Goal: Information Seeking & Learning: Understand process/instructions

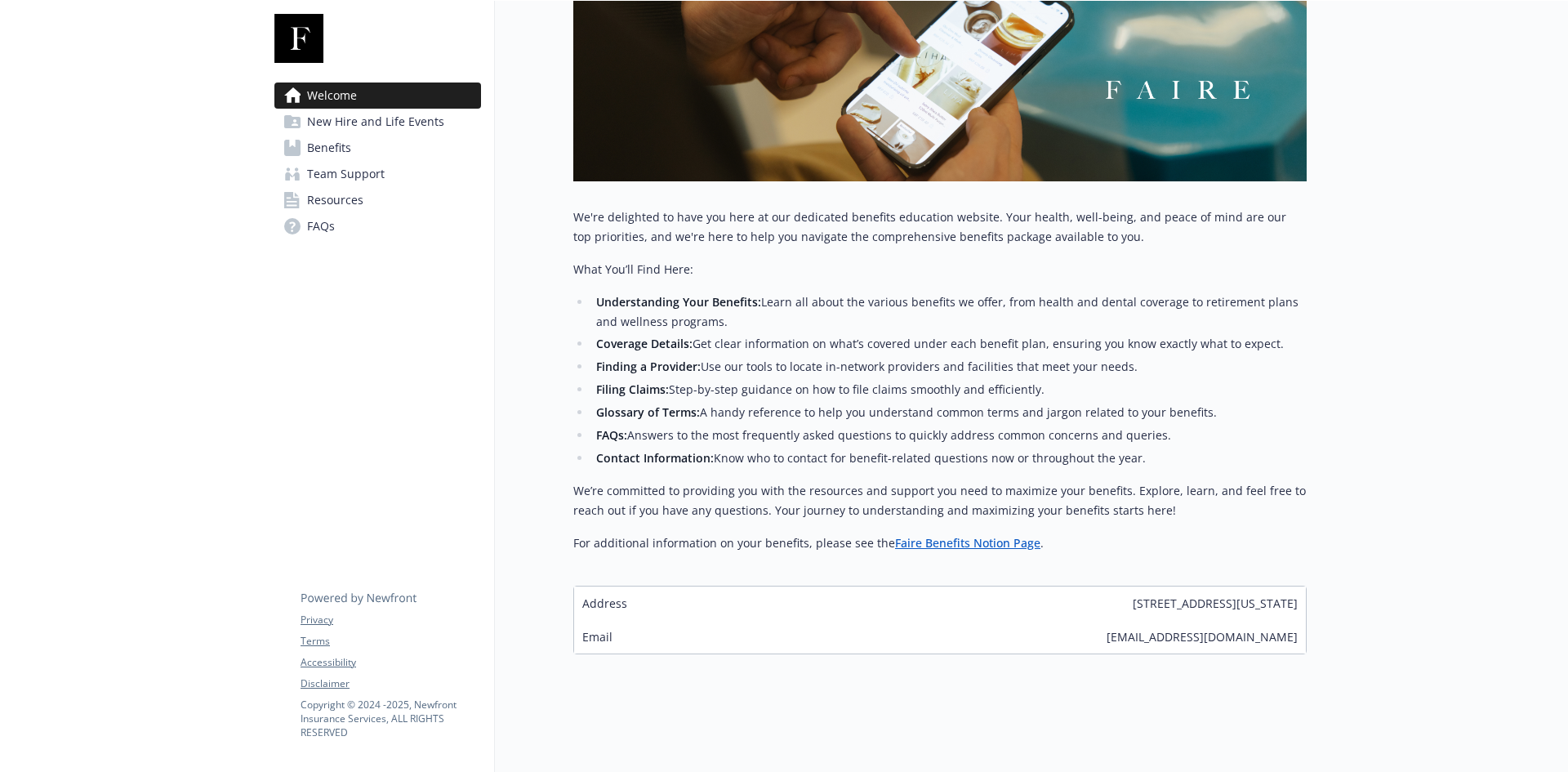
scroll to position [250, 0]
click at [368, 123] on span "New Hire and Life Events" at bounding box center [375, 121] width 137 height 27
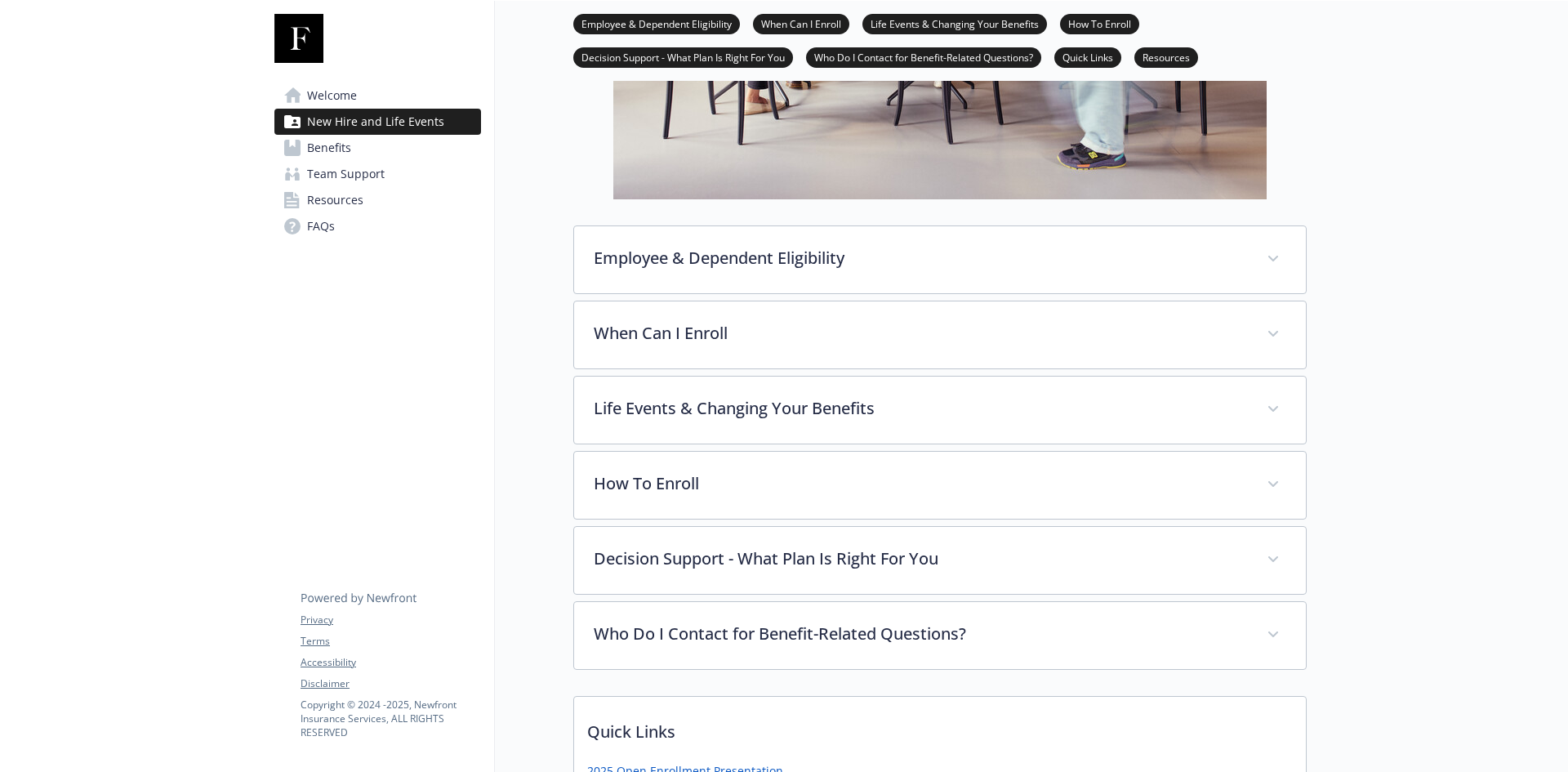
scroll to position [409, 0]
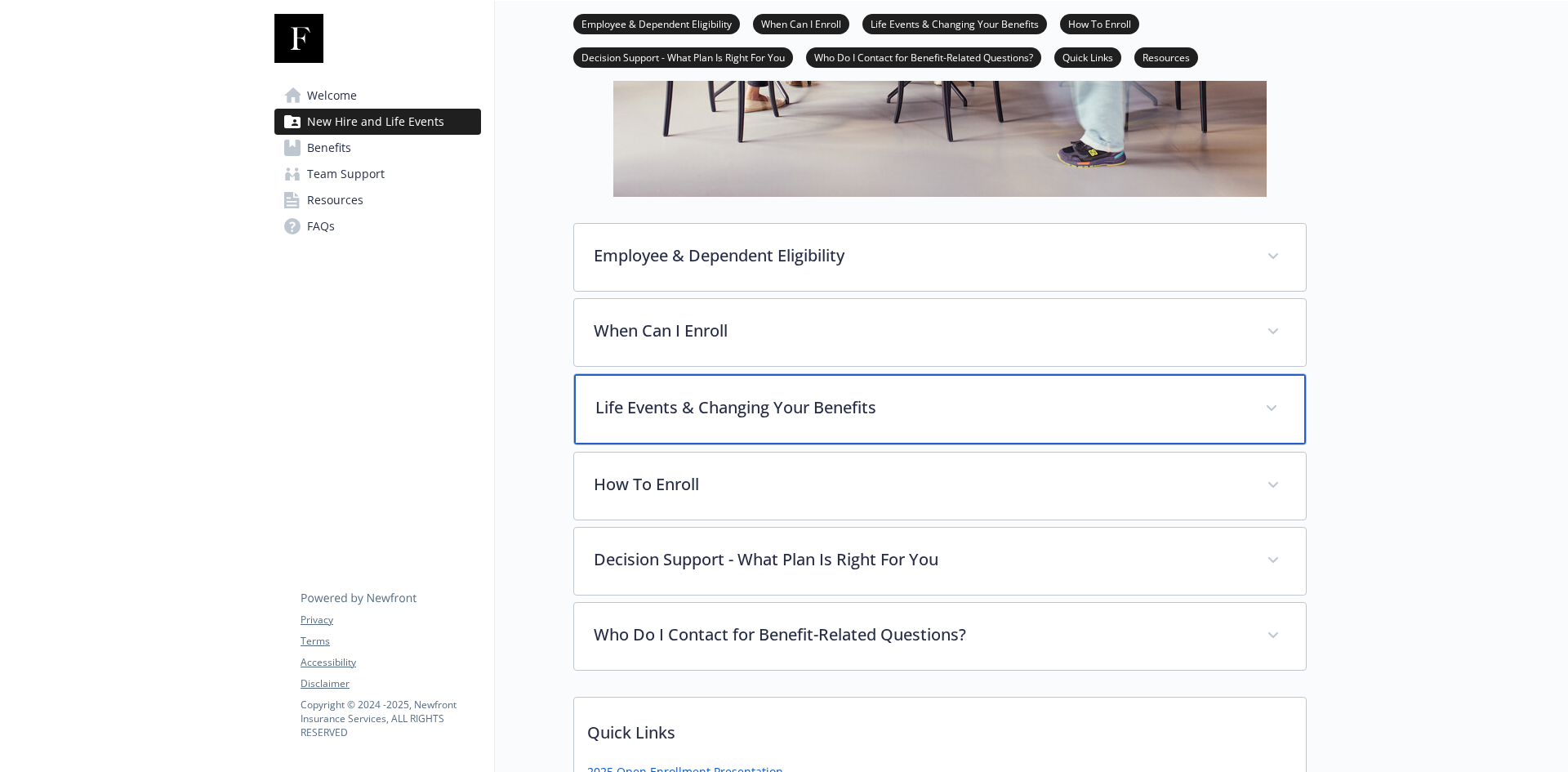
click at [823, 428] on div "Life Events & Changing Your Benefits" at bounding box center [940, 409] width 732 height 70
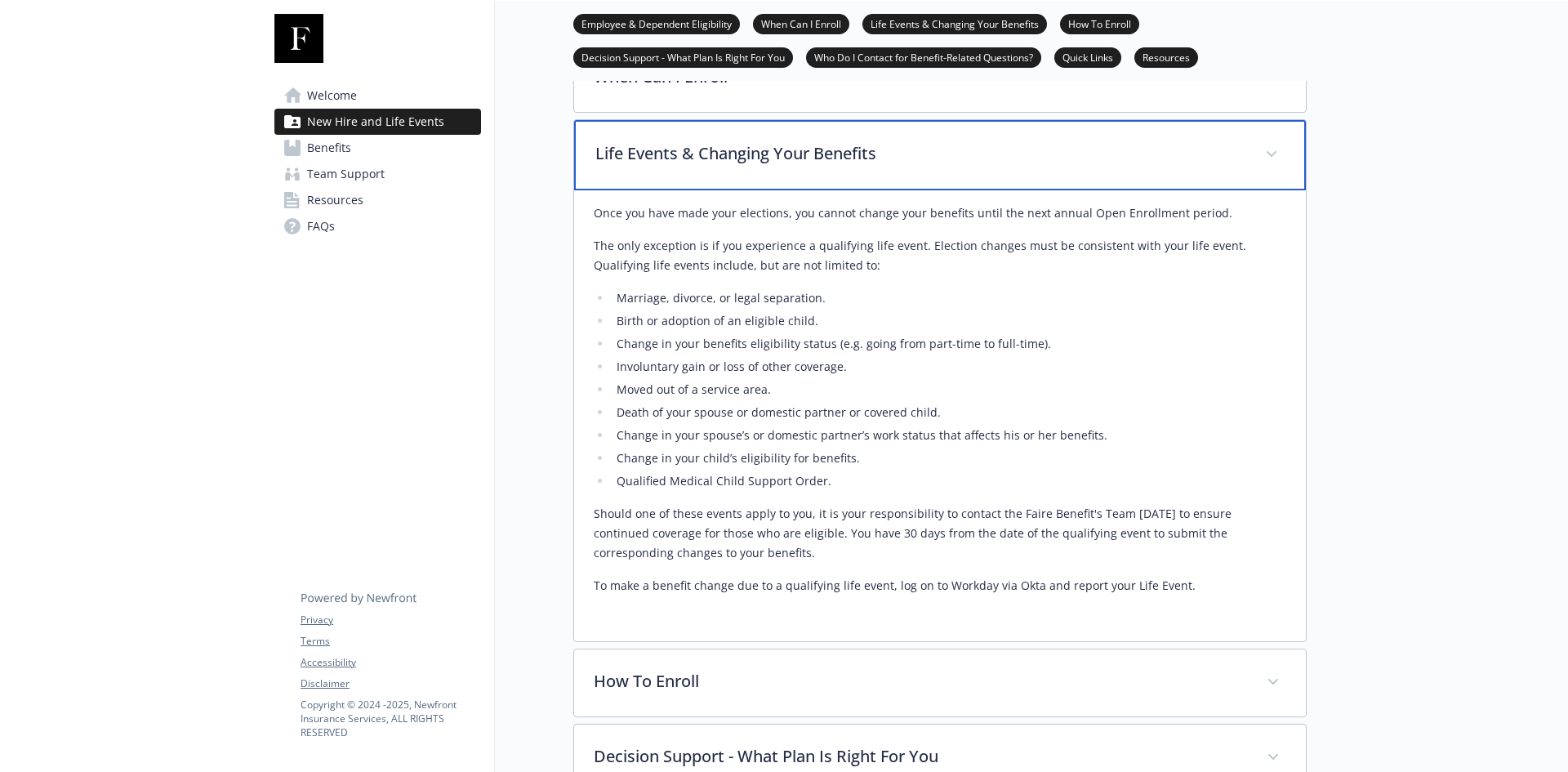
scroll to position [572, 0]
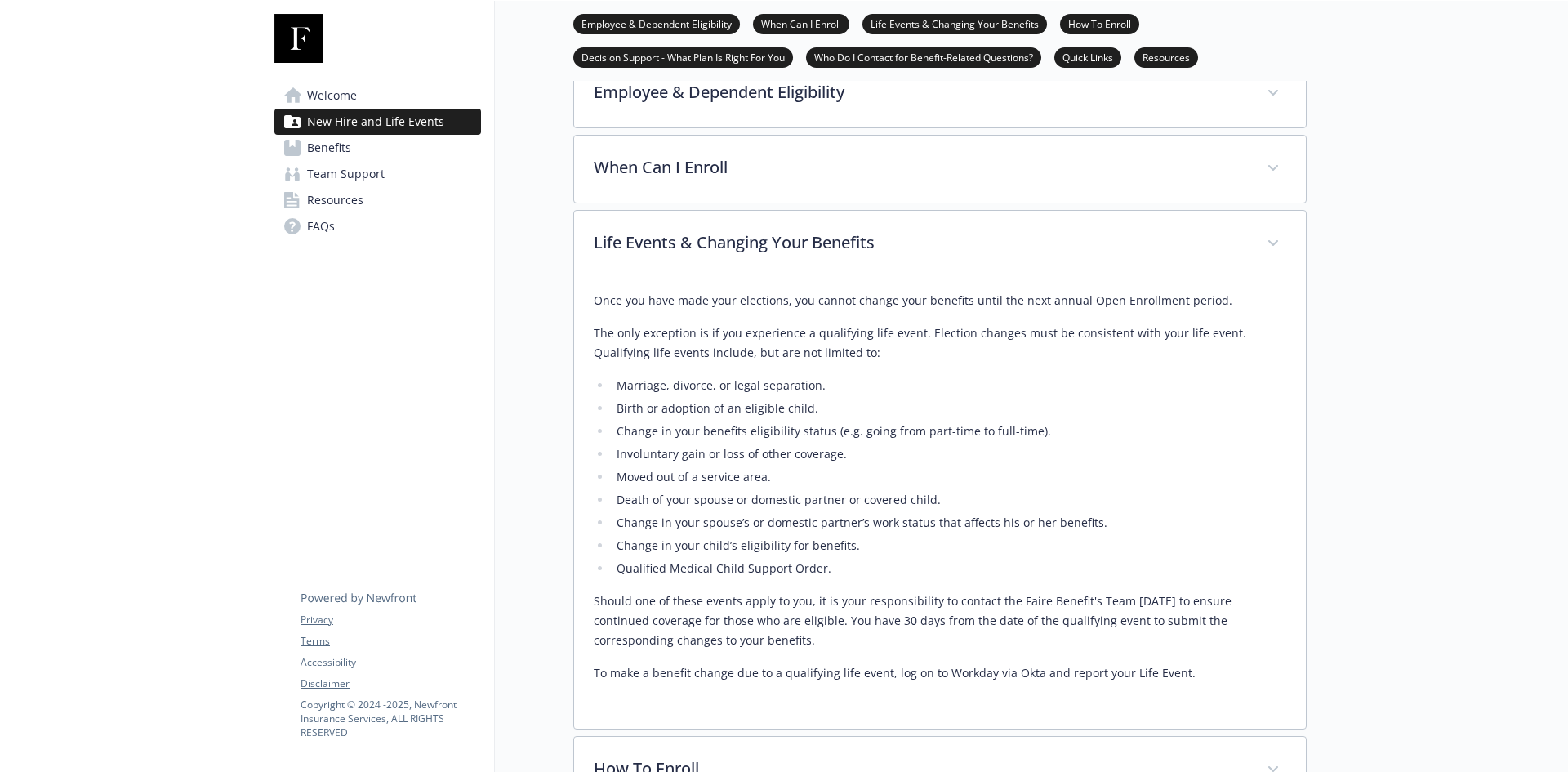
click at [725, 538] on ul "Marriage, divorce, or legal separation. Birth or adoption of an eligible child.…" at bounding box center [940, 476] width 693 height 203
click at [615, 518] on li "Change in your spouse’s or domestic partner’s work status that affects his or h…" at bounding box center [948, 522] width 675 height 20
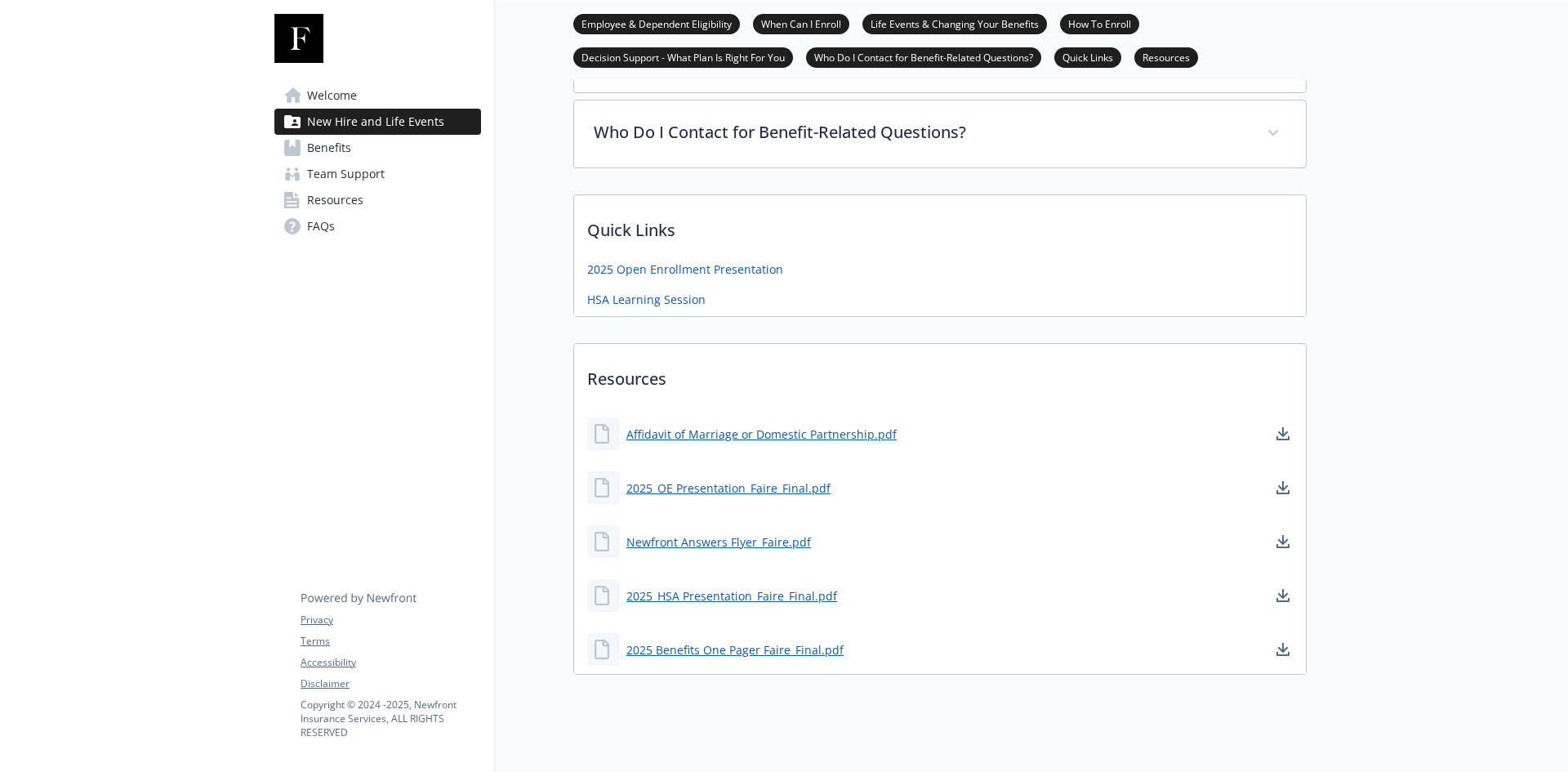
scroll to position [1391, 0]
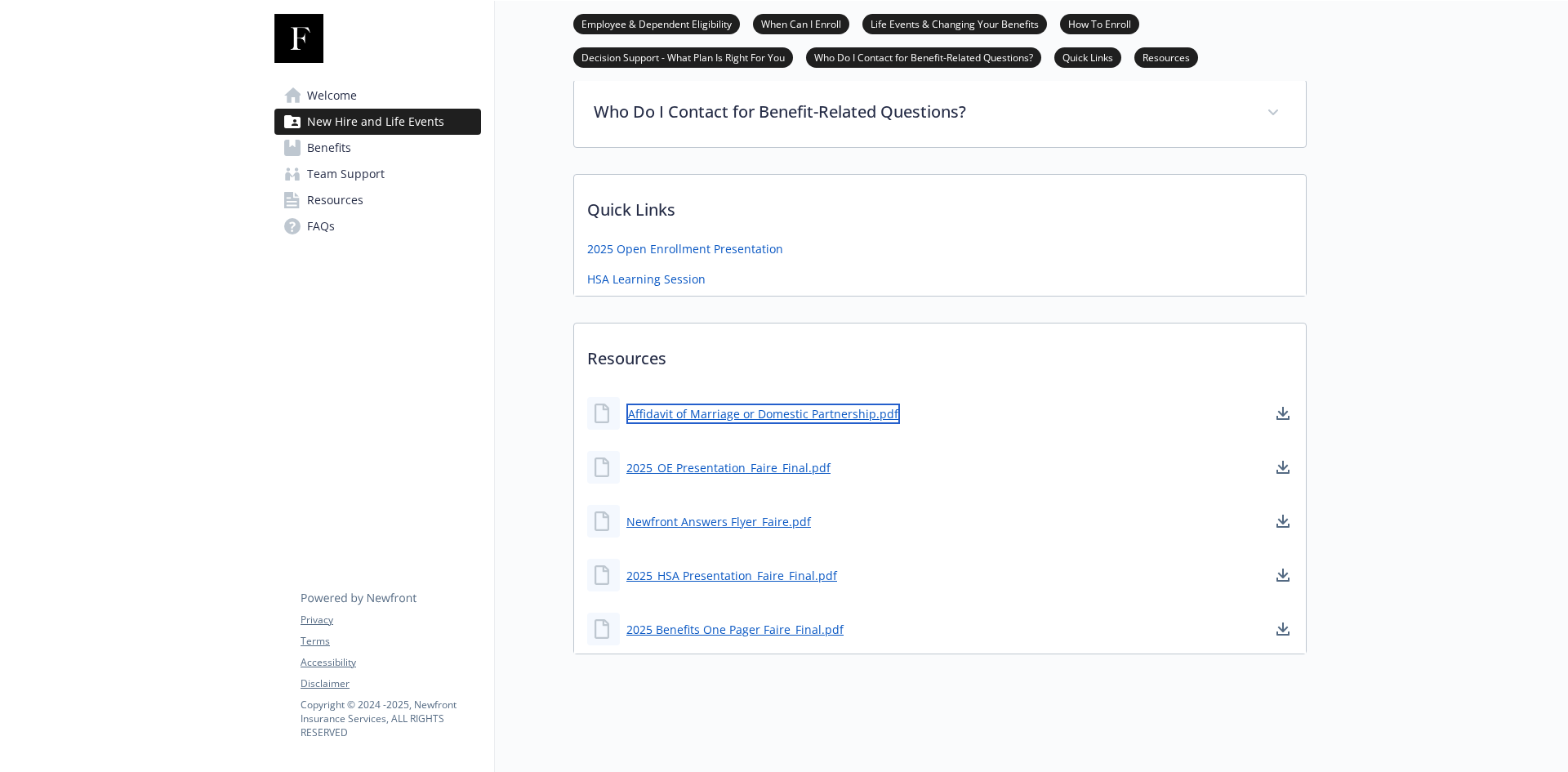
click at [815, 404] on link "Affidavit of Marriage or Domestic Partnership.pdf" at bounding box center [763, 414] width 274 height 21
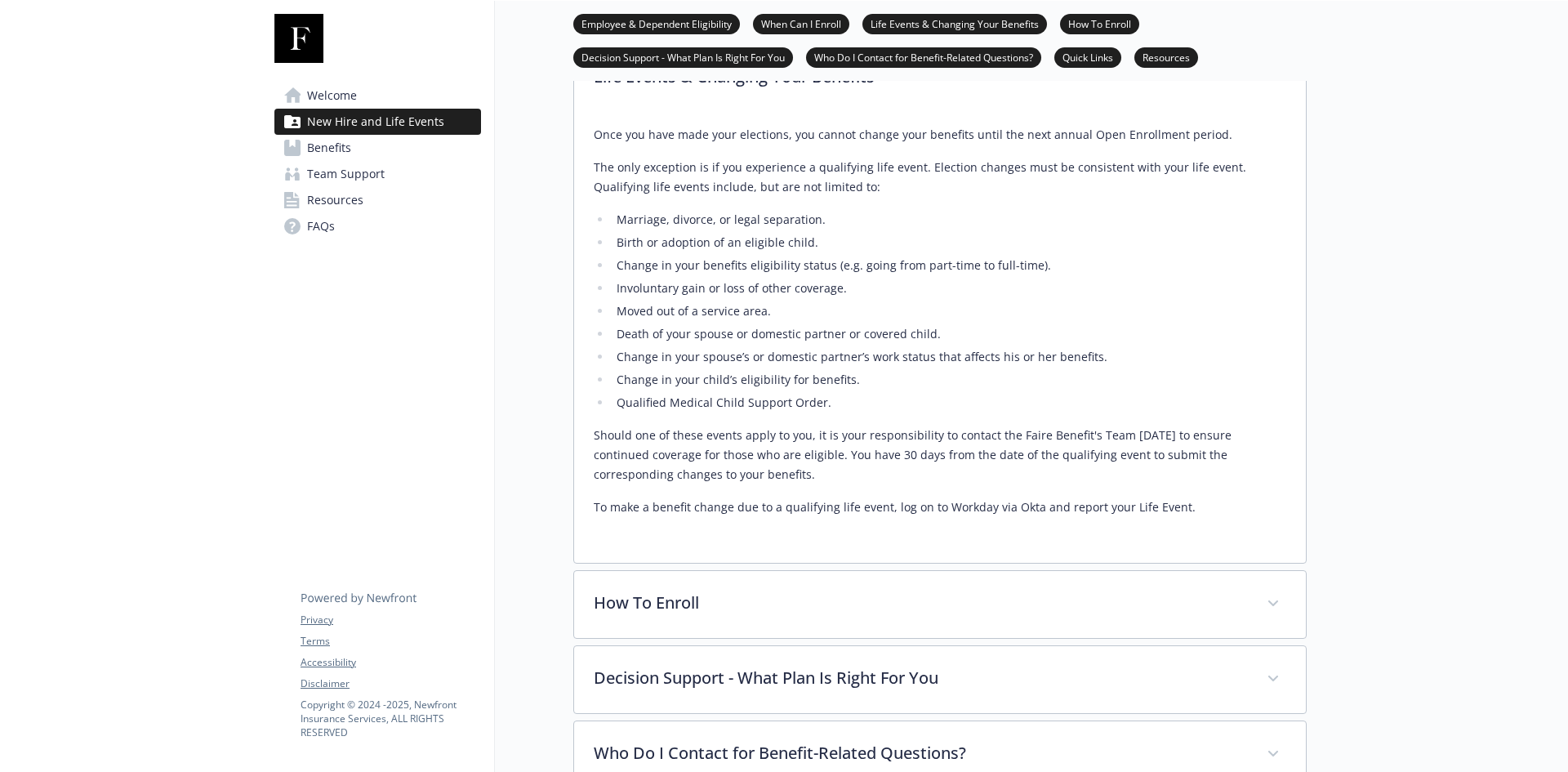
scroll to position [574, 0]
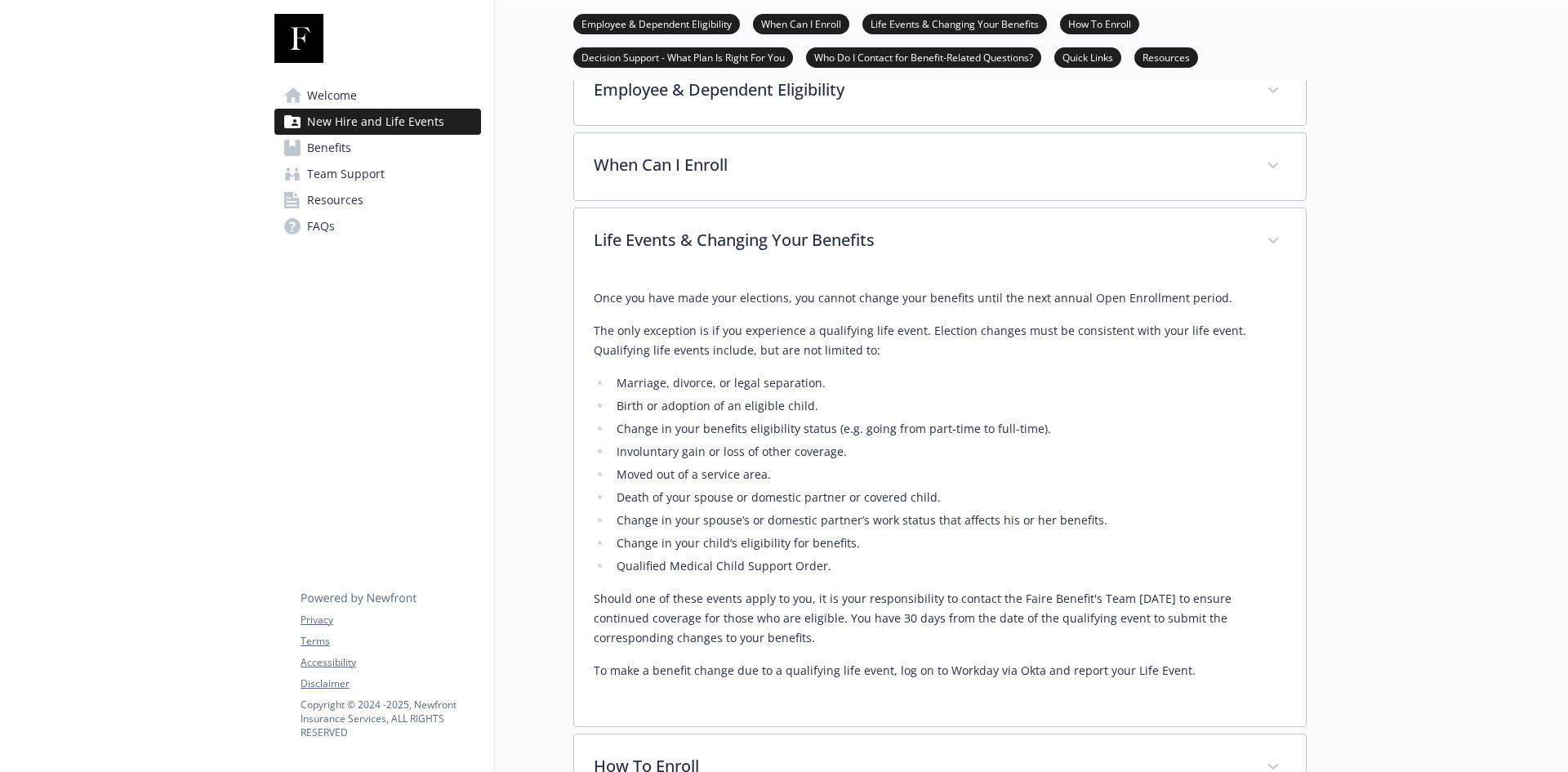
click at [806, 369] on div "Once you have made your elections, you cannot change your benefits until the ne…" at bounding box center [940, 484] width 693 height 392
click at [1005, 397] on li "Birth or adoption of an eligible child." at bounding box center [948, 405] width 675 height 20
click at [609, 518] on ul "Marriage, divorce, or legal separation. Birth or adoption of an eligible child.…" at bounding box center [940, 474] width 693 height 203
drag, startPoint x: 615, startPoint y: 517, endPoint x: 1092, endPoint y: 519, distance: 477.0
click at [1092, 519] on li "Change in your spouse’s or domestic partner’s work status that affects his or h…" at bounding box center [948, 520] width 675 height 20
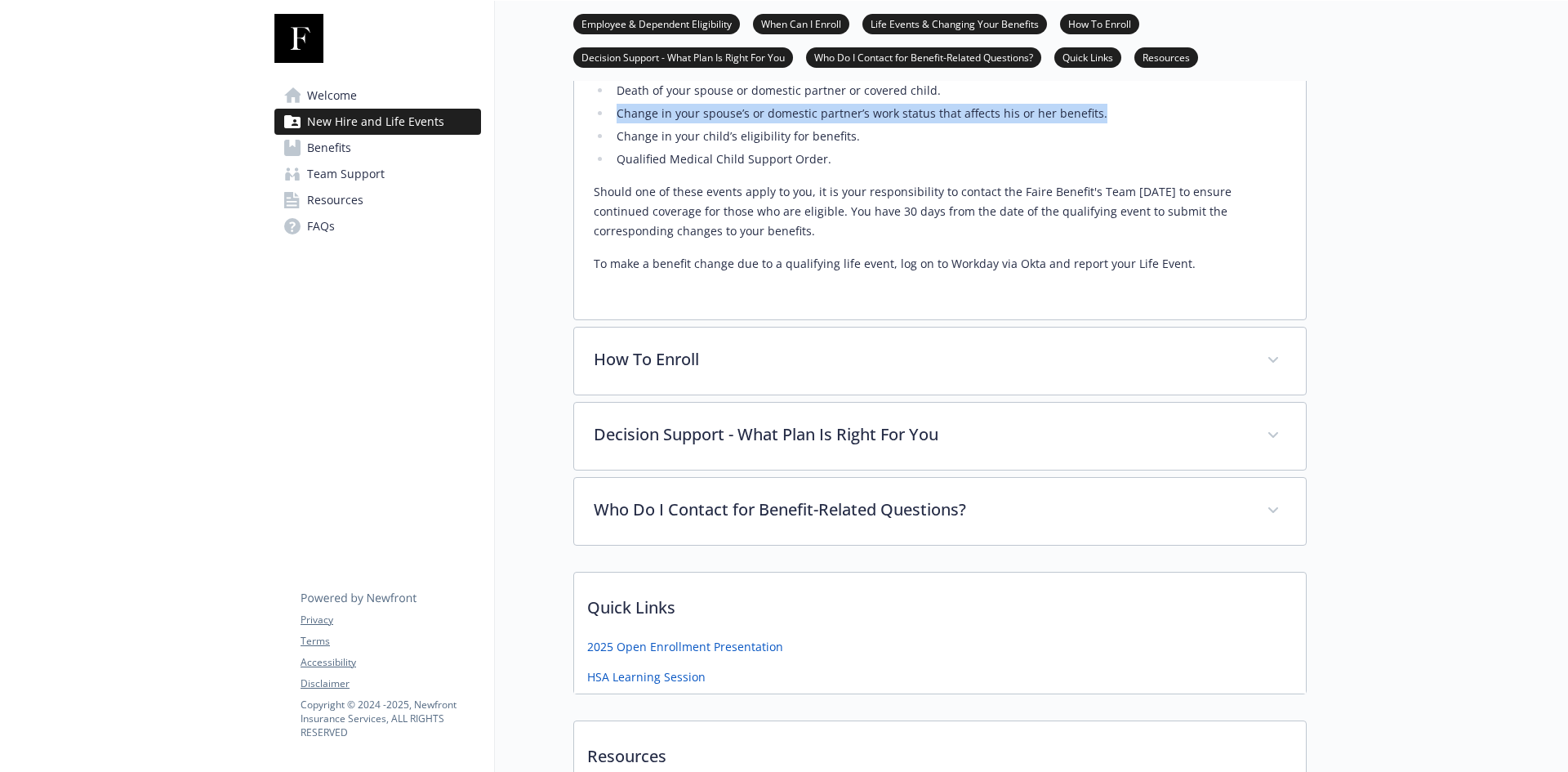
scroll to position [982, 0]
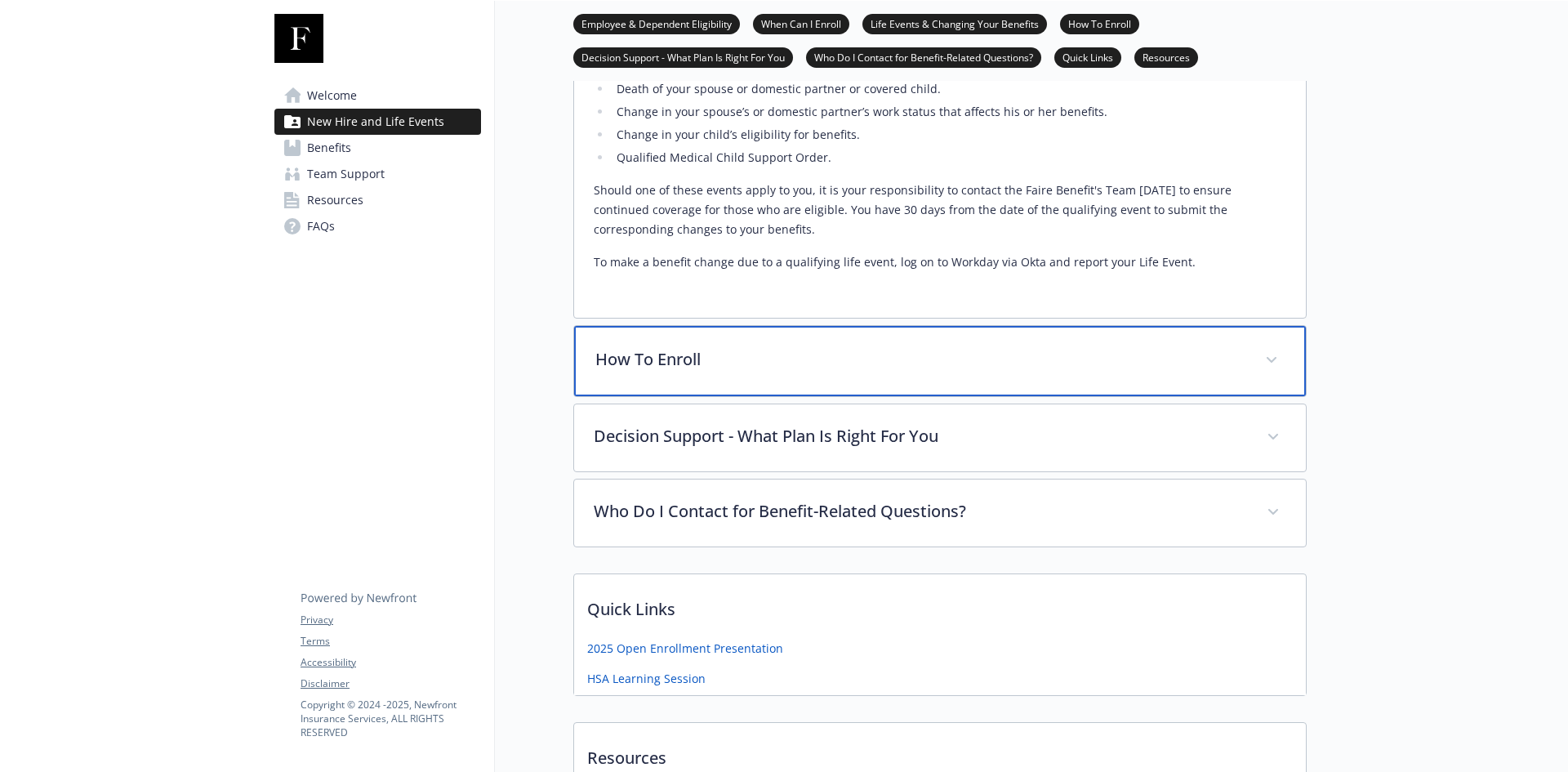
click at [638, 339] on div "How To Enroll" at bounding box center [940, 361] width 732 height 70
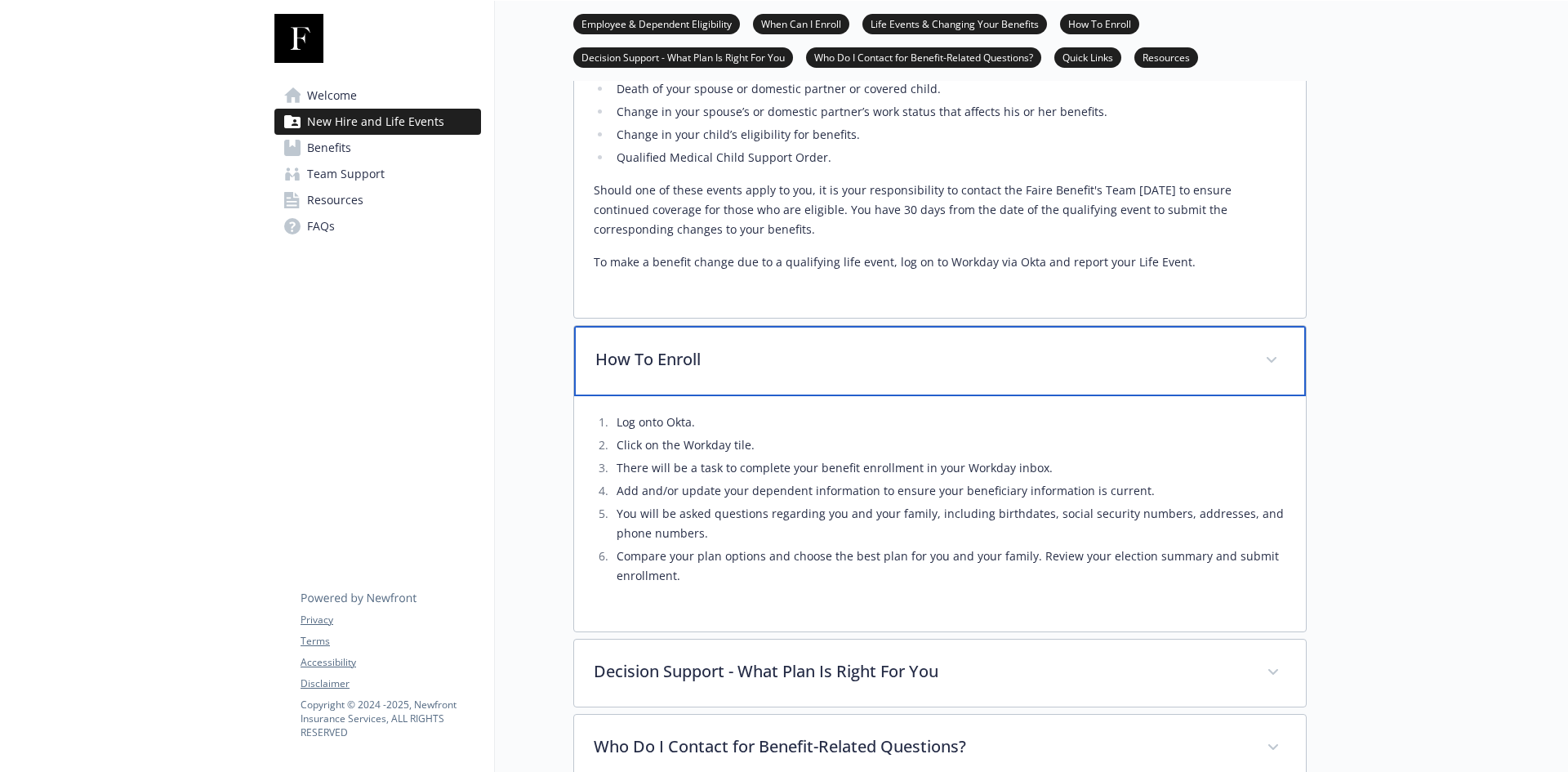
click at [801, 374] on div "How To Enroll" at bounding box center [940, 361] width 732 height 70
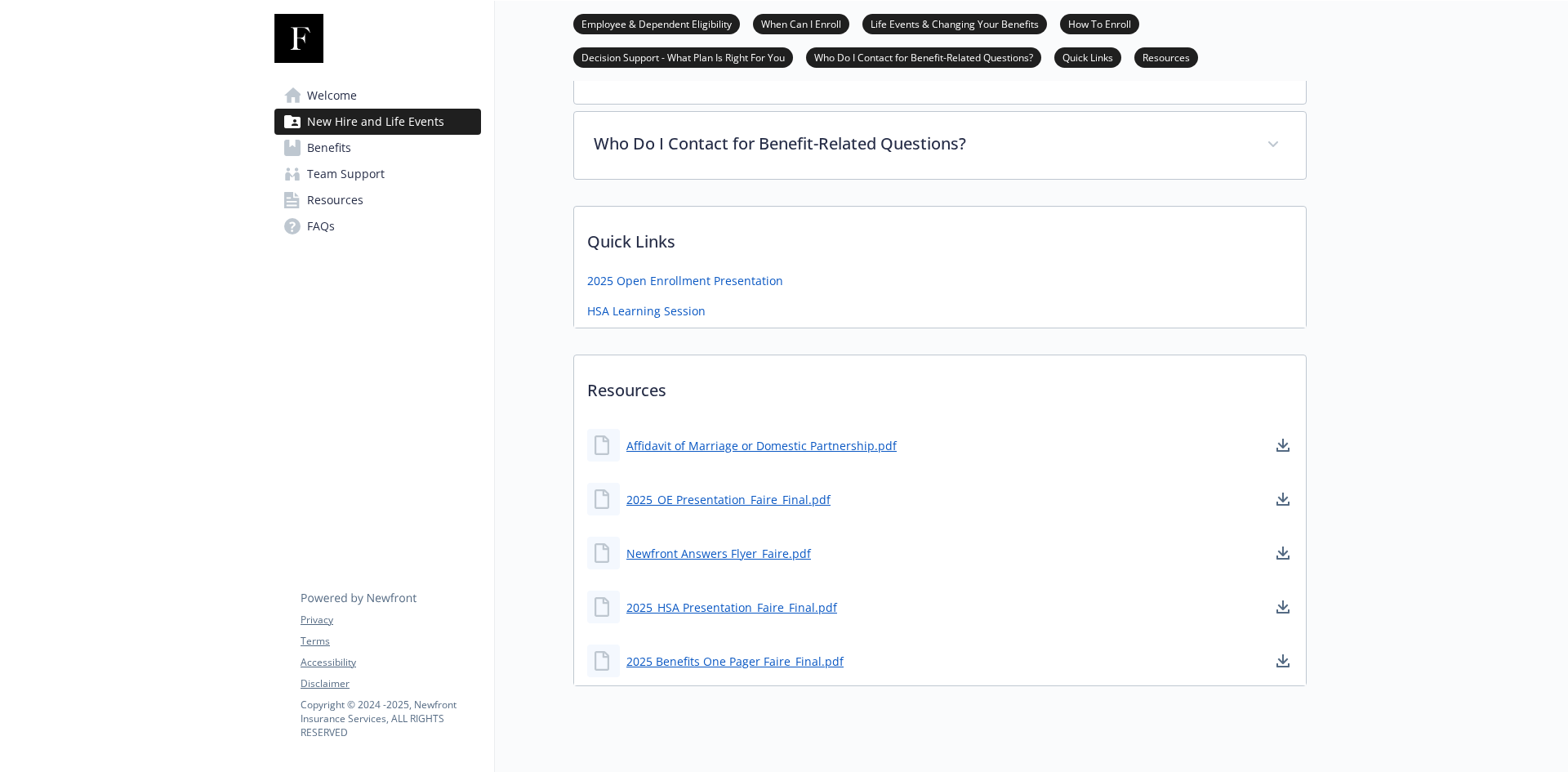
scroll to position [1394, 0]
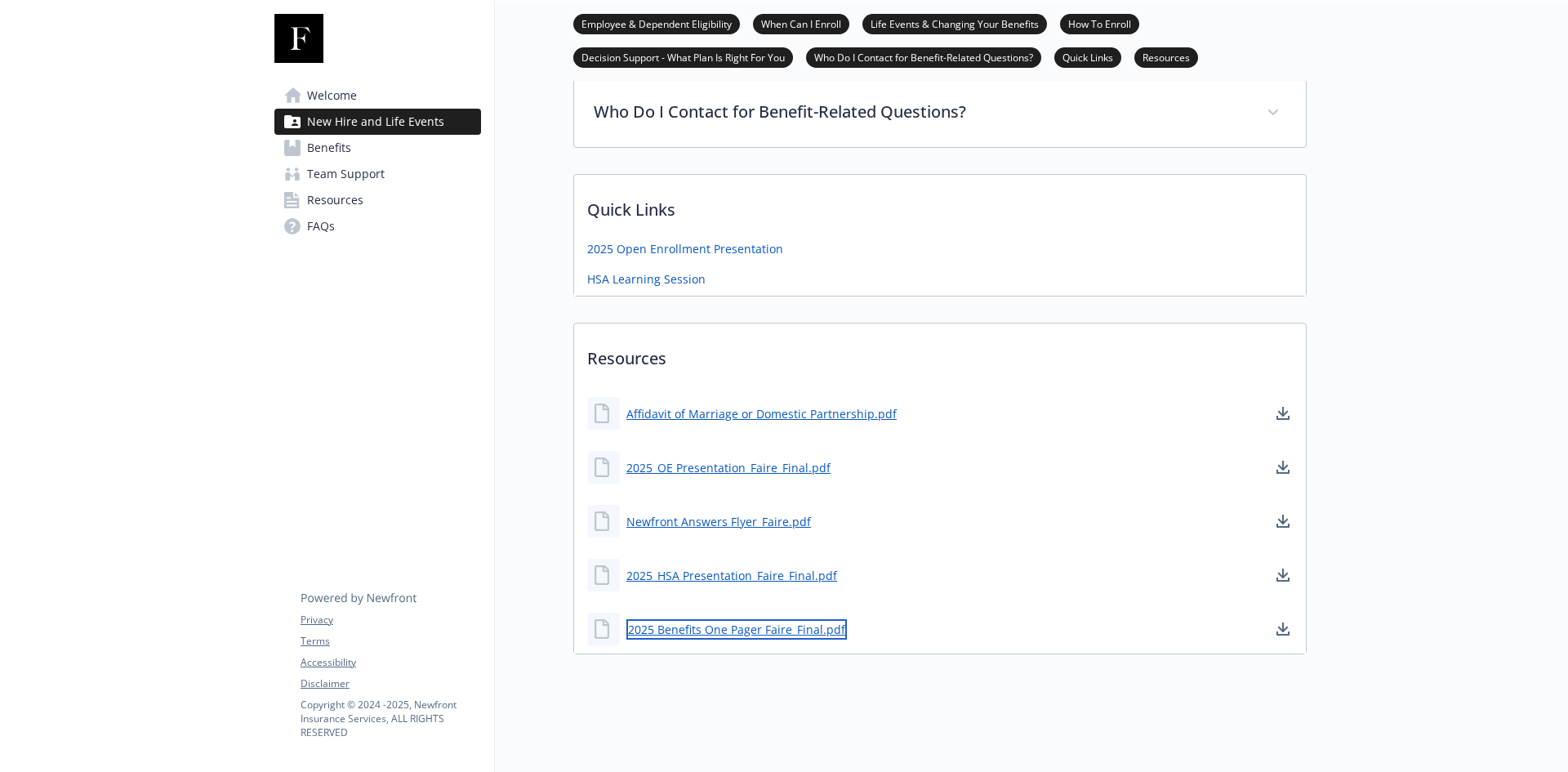
click at [729, 619] on link "2025 Benefits One Pager Faire_Final.pdf" at bounding box center [737, 629] width 221 height 21
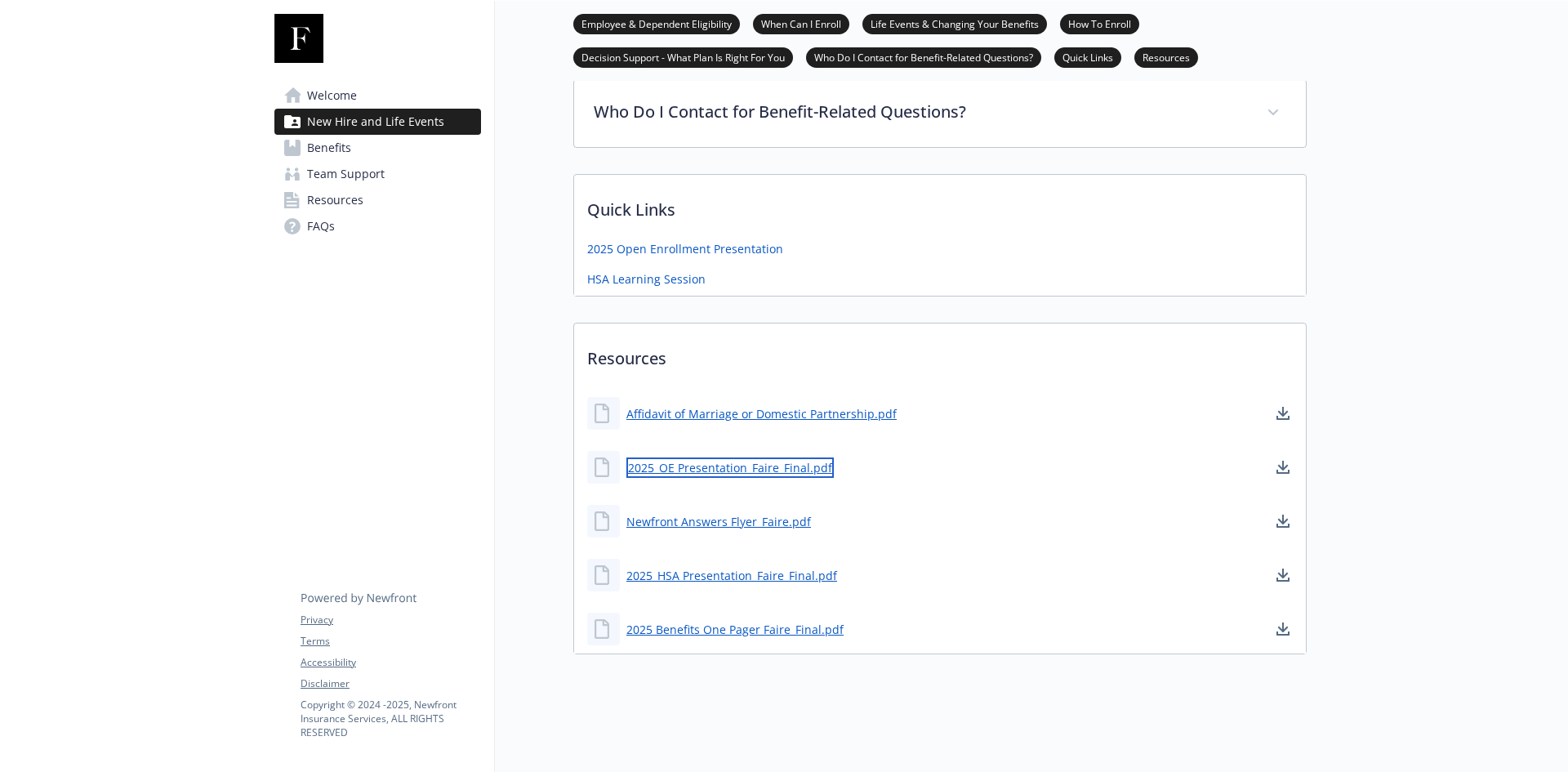
click at [741, 457] on link "2025_OE Presentation_Faire_Final.pdf" at bounding box center [730, 468] width 208 height 21
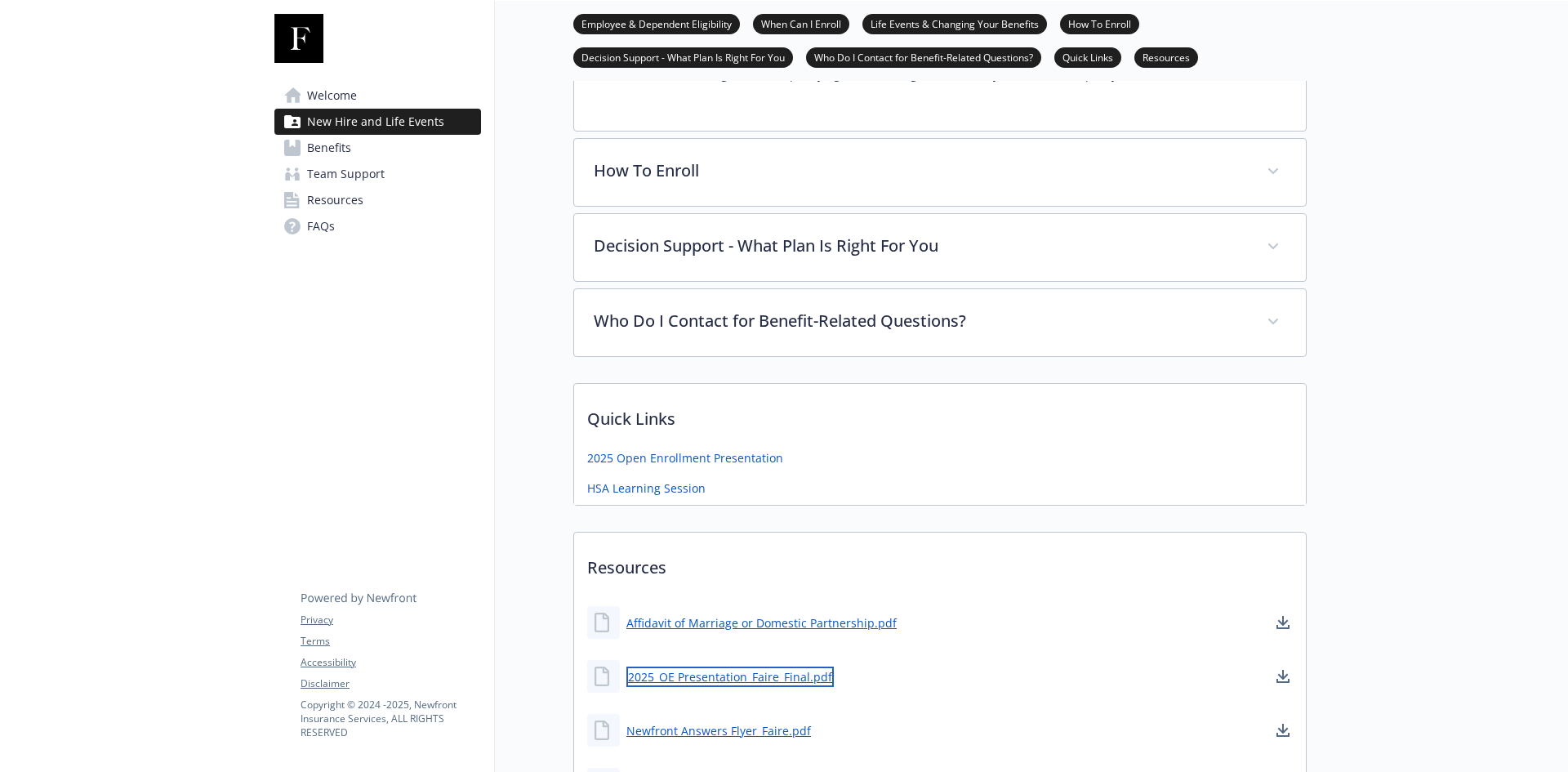
scroll to position [1146, 0]
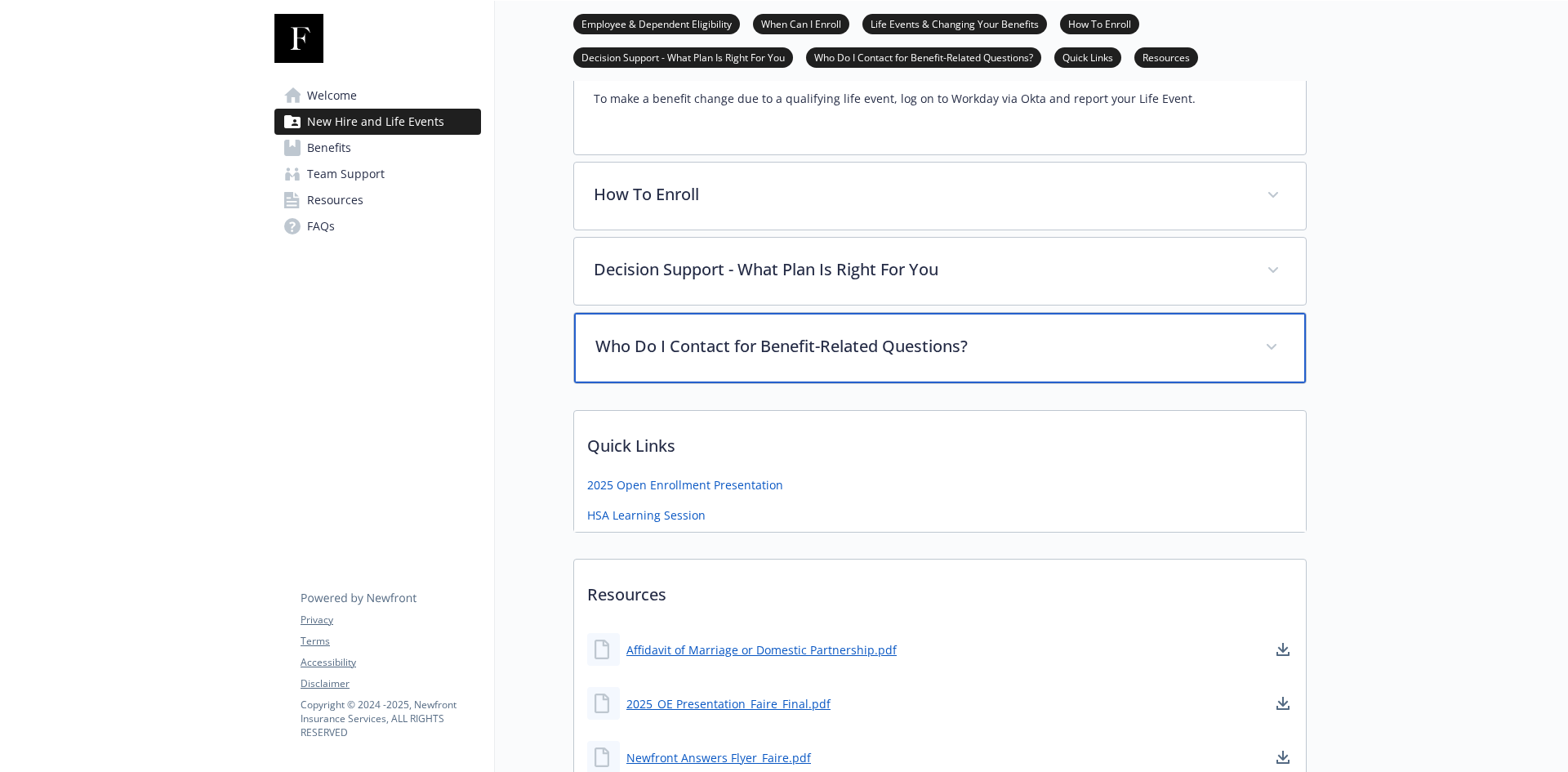
click at [874, 335] on p "Who Do I Contact for Benefit-Related Questions?" at bounding box center [920, 346] width 650 height 25
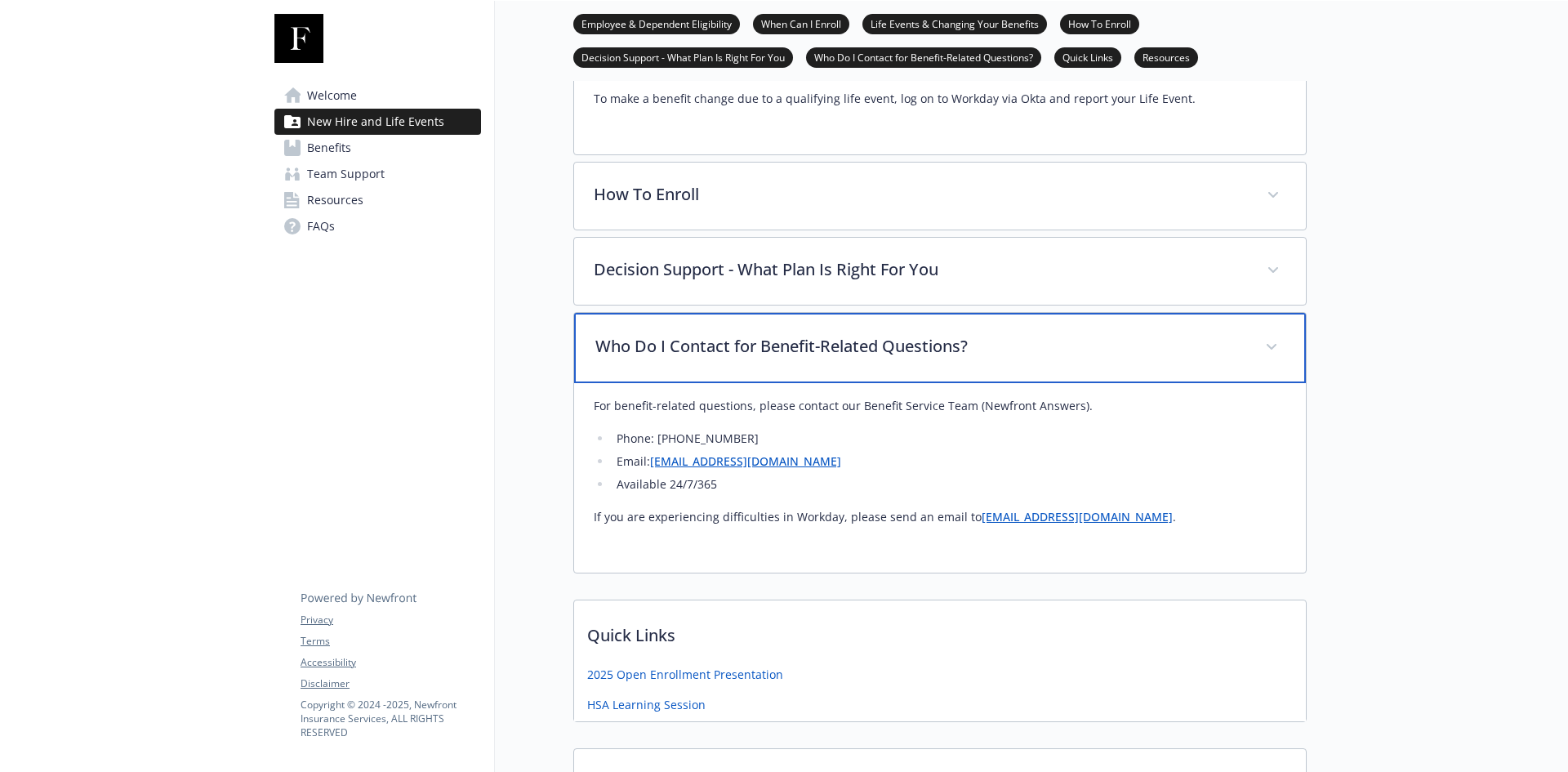
click at [876, 336] on p "Who Do I Contact for Benefit-Related Questions?" at bounding box center [920, 346] width 650 height 25
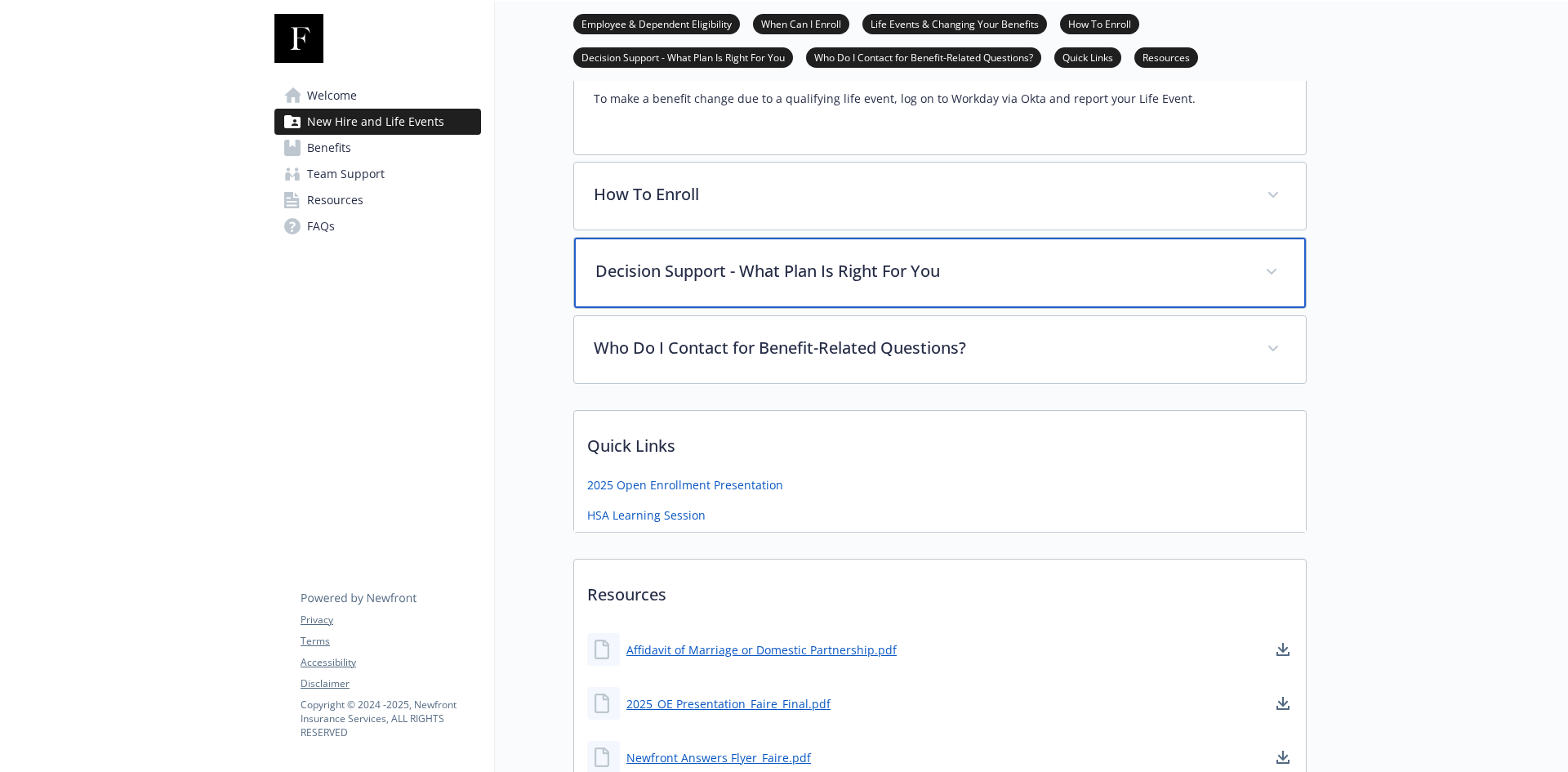
click at [880, 292] on div "Decision Support - What Plan Is Right For You" at bounding box center [940, 273] width 732 height 70
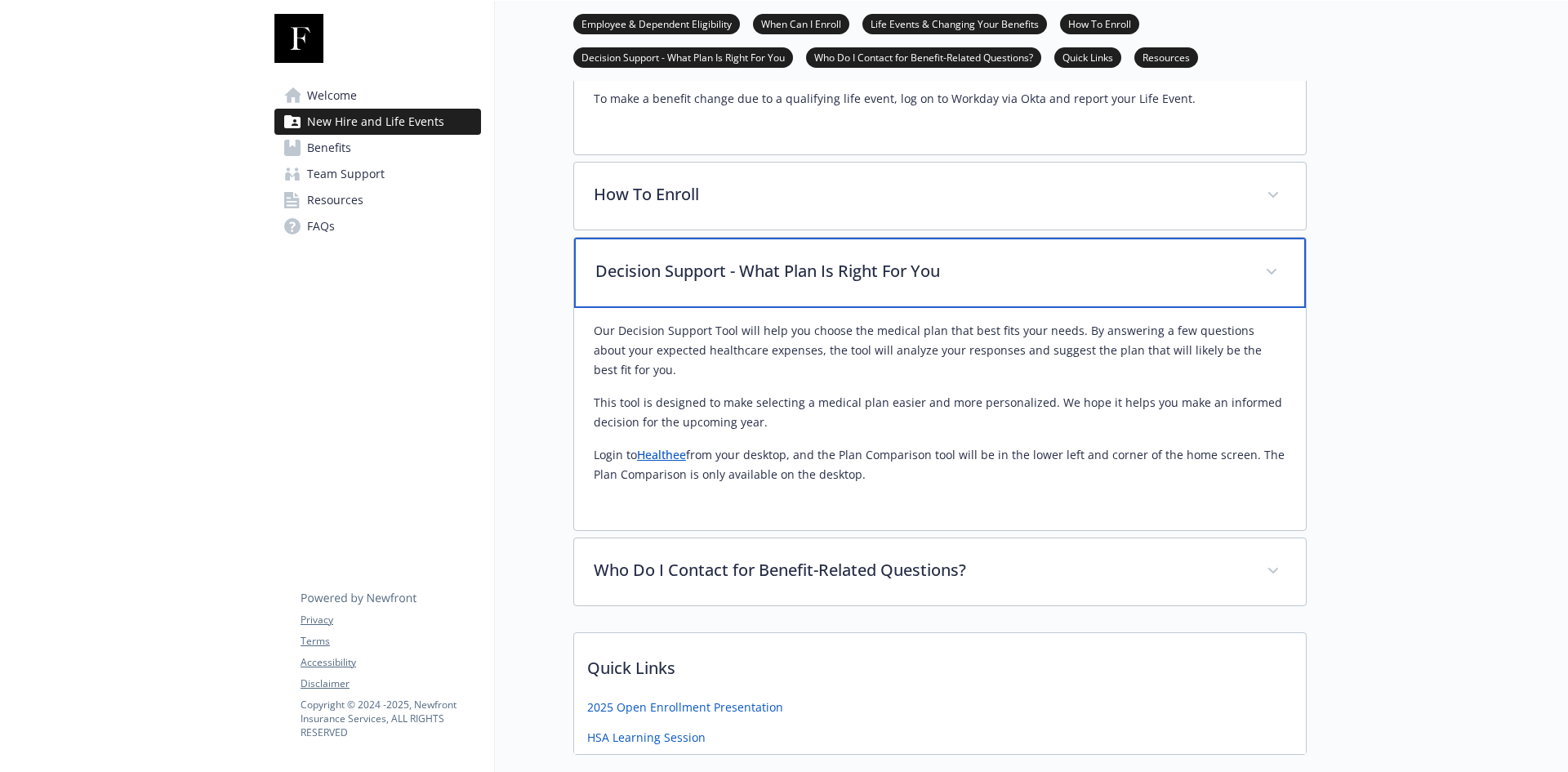
click at [880, 291] on div "Decision Support - What Plan Is Right For You" at bounding box center [940, 273] width 732 height 70
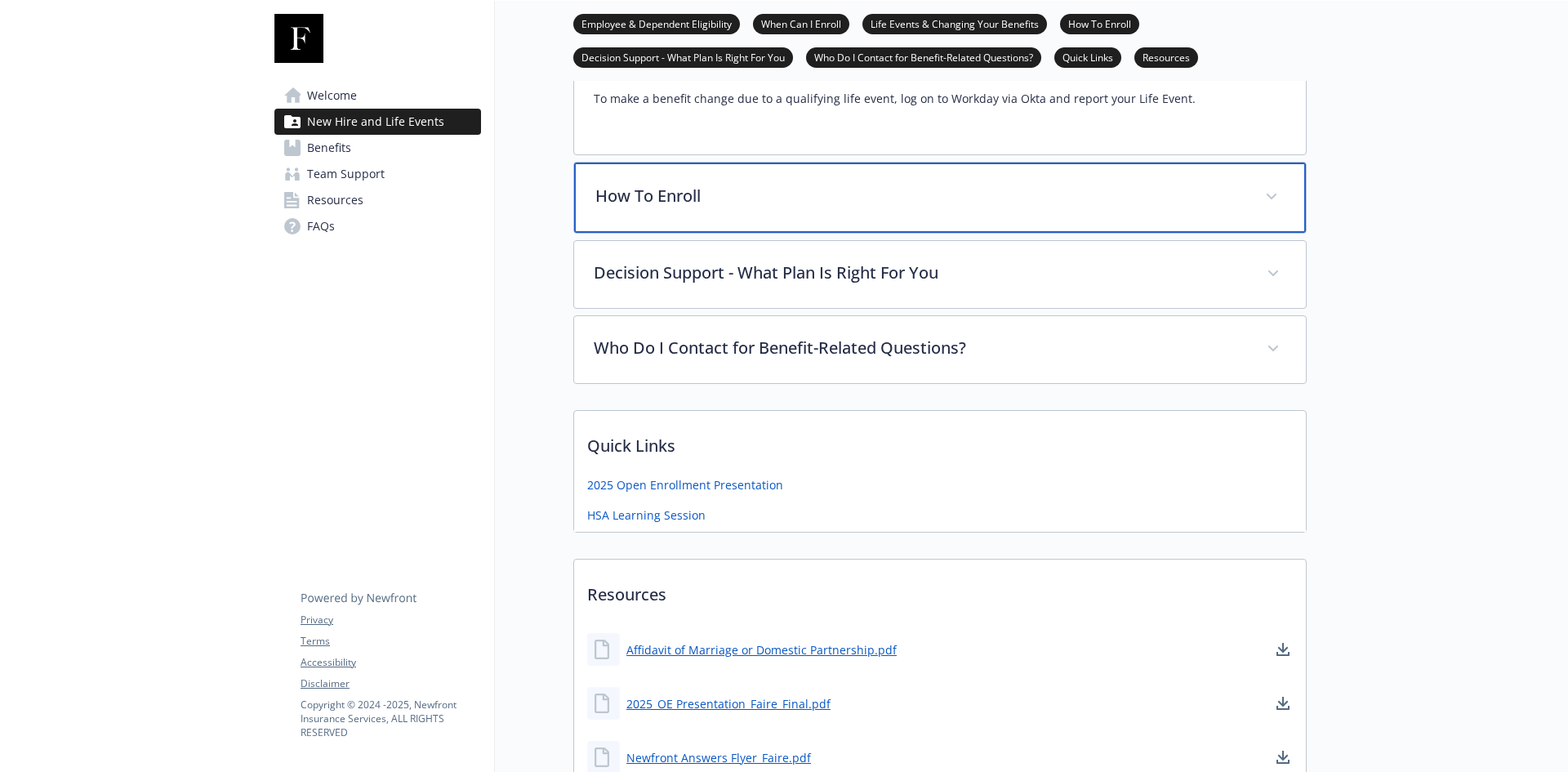
click at [904, 210] on div "How To Enroll" at bounding box center [940, 197] width 732 height 70
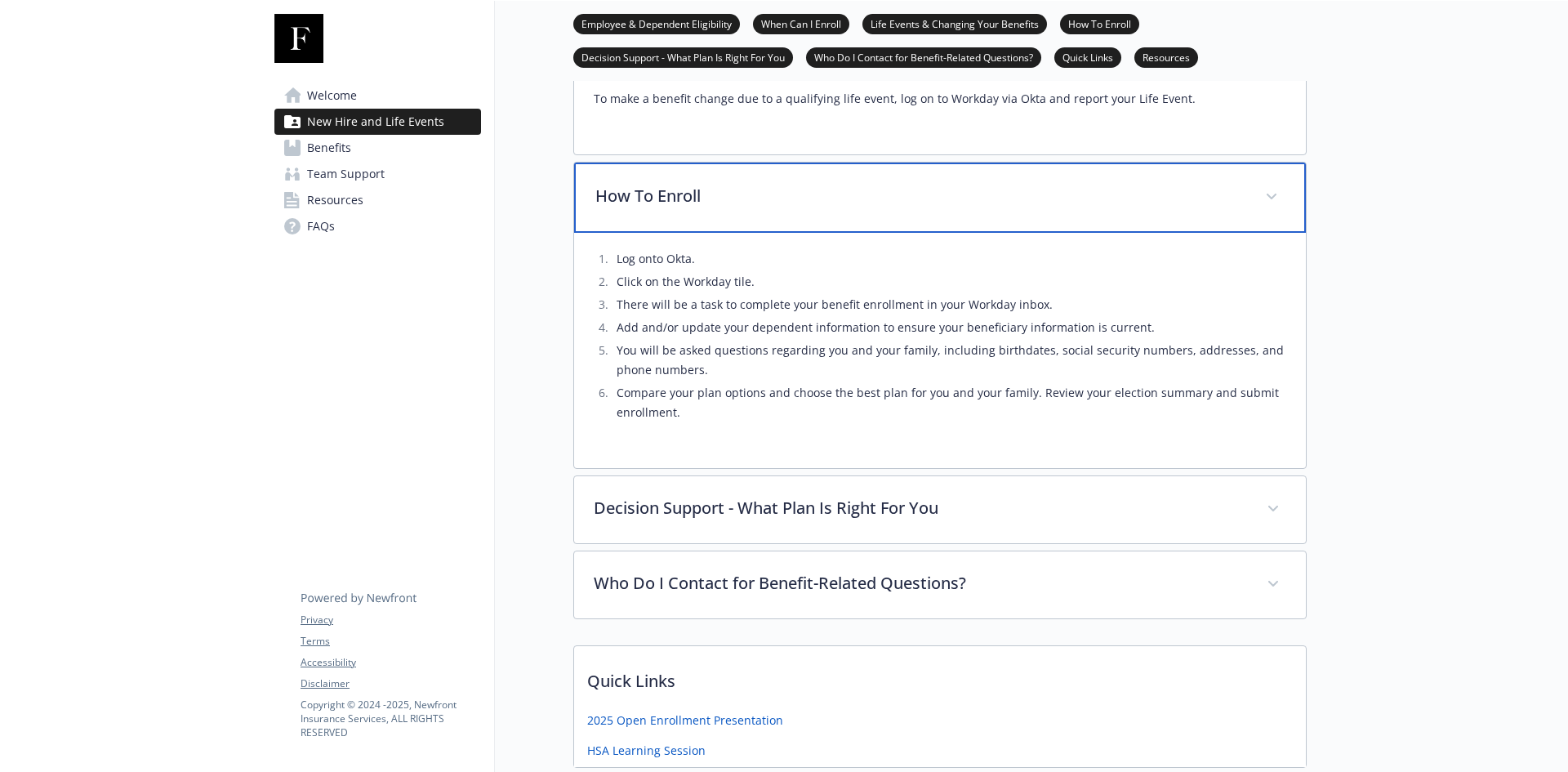
click at [904, 210] on div "How To Enroll" at bounding box center [940, 197] width 732 height 70
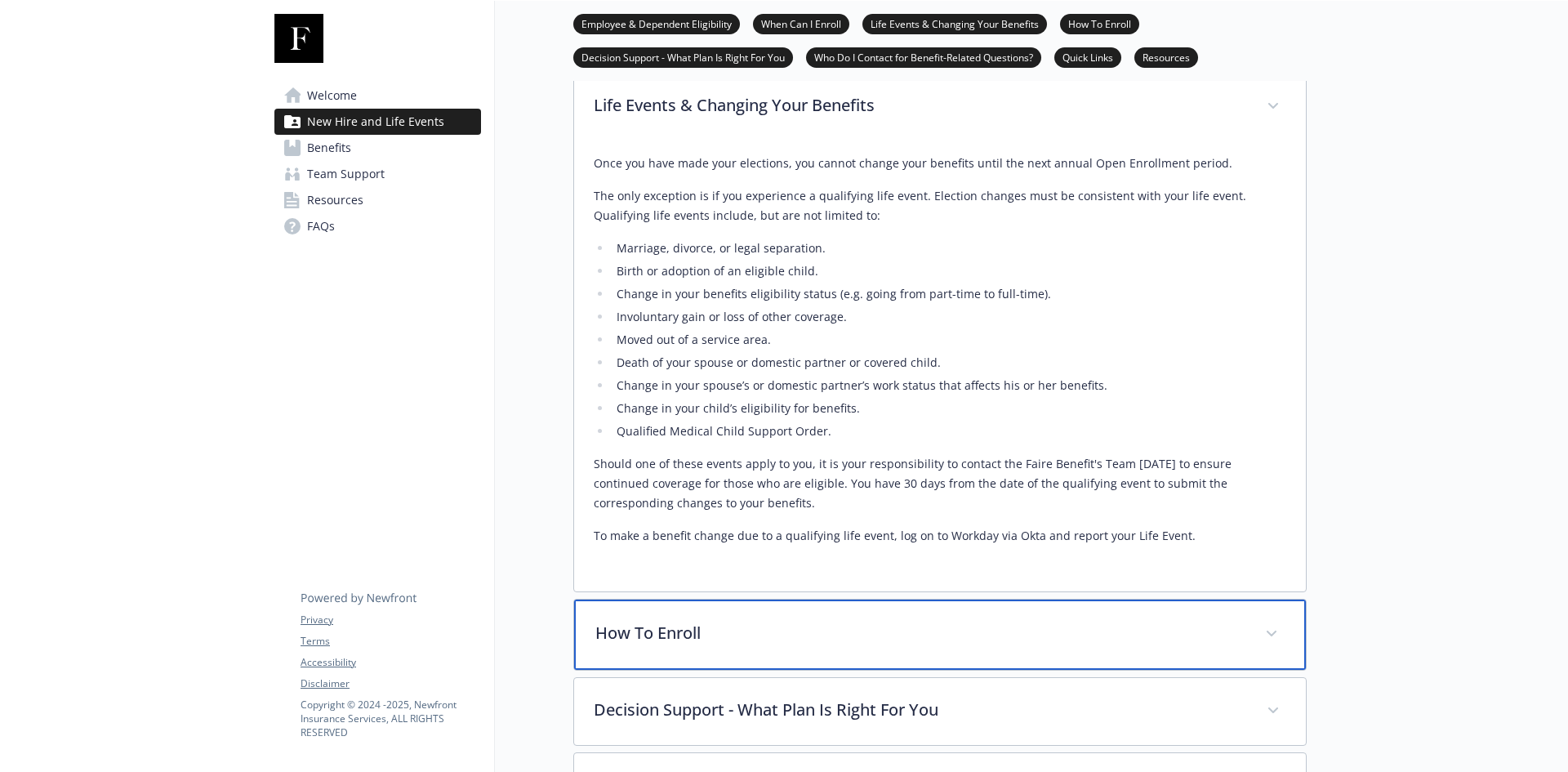
scroll to position [574, 0]
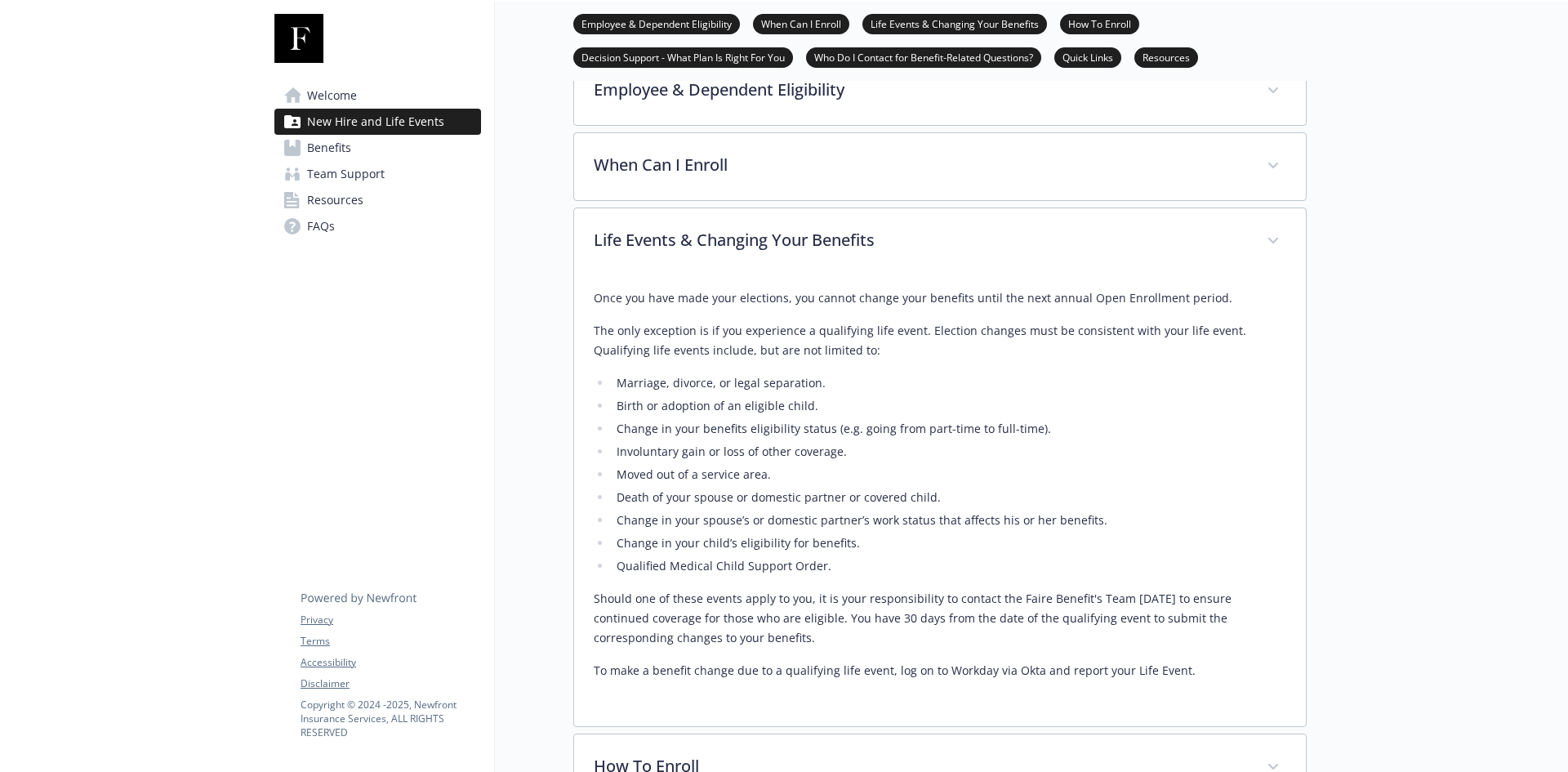
click at [1200, 673] on p "To make a benefit change due to a qualifying life event, log on to Workday via …" at bounding box center [940, 670] width 693 height 20
